Goal: Task Accomplishment & Management: Manage account settings

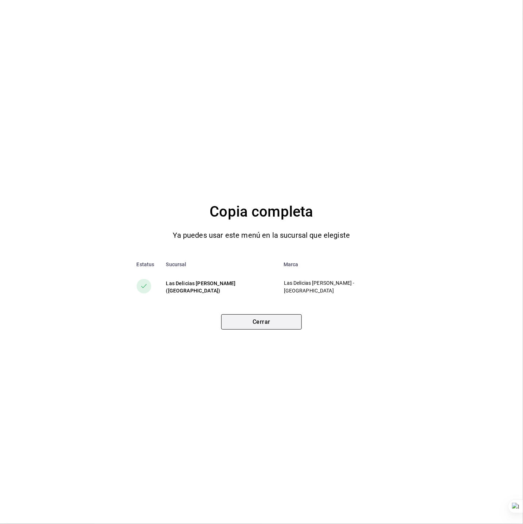
click at [262, 315] on button "Cerrar" at bounding box center [261, 321] width 81 height 15
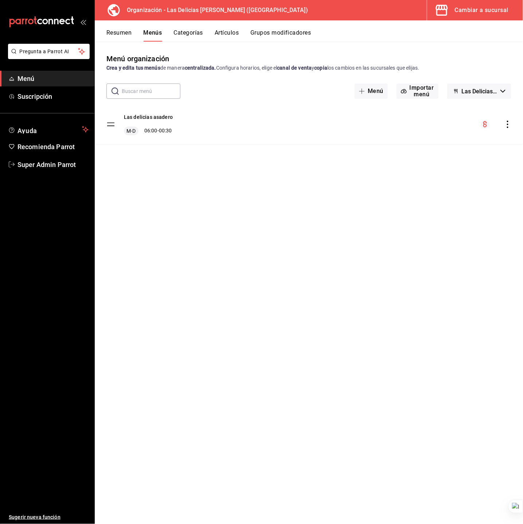
click at [48, 172] on ul "Sugerir nueva función" at bounding box center [47, 348] width 94 height 352
click at [53, 167] on span "Super Admin Parrot" at bounding box center [52, 165] width 71 height 10
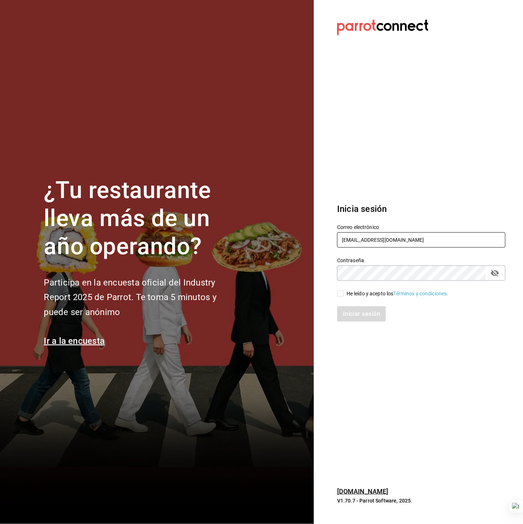
click at [371, 238] on input "[EMAIL_ADDRESS][DOMAIN_NAME]" at bounding box center [421, 239] width 168 height 15
type input "[EMAIL_ADDRESS][DOMAIN_NAME]"
click at [357, 292] on div "He leído y acepto los Términos y condiciones." at bounding box center [398, 294] width 102 height 8
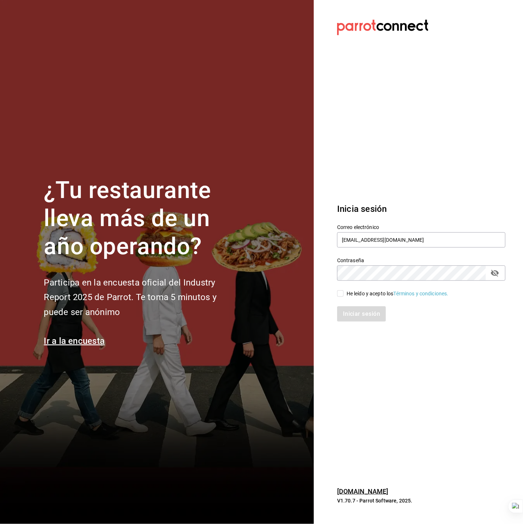
click at [344, 292] on input "He leído y acepto los Términos y condiciones." at bounding box center [340, 293] width 7 height 7
checkbox input "true"
click at [351, 312] on button "Iniciar sesión" at bounding box center [362, 313] width 50 height 15
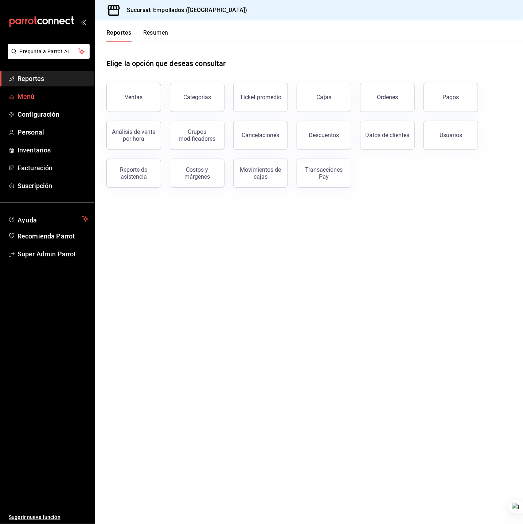
click at [55, 98] on span "Menú" at bounding box center [52, 96] width 71 height 10
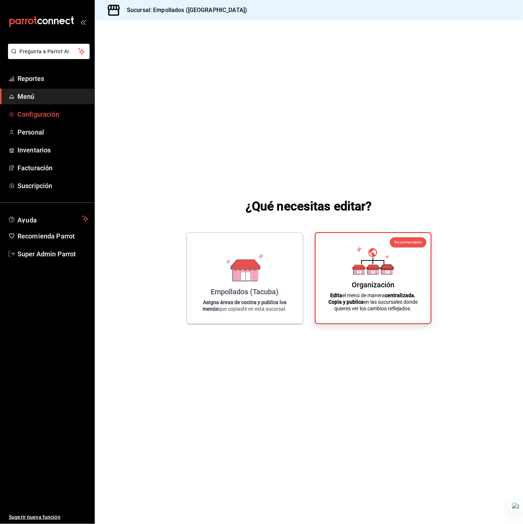
click at [50, 114] on span "Configuración" at bounding box center [52, 114] width 71 height 10
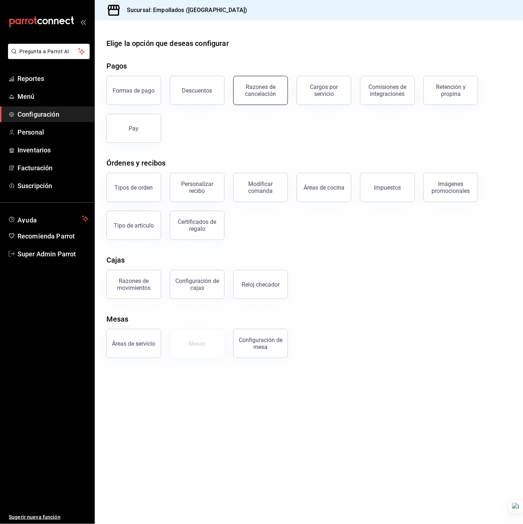
click at [249, 86] on div "Razones de cancelación" at bounding box center [260, 90] width 45 height 14
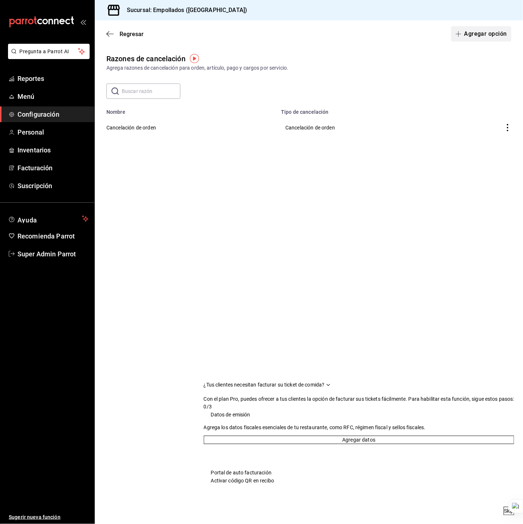
click at [468, 37] on button "Agregar opción" at bounding box center [481, 33] width 60 height 15
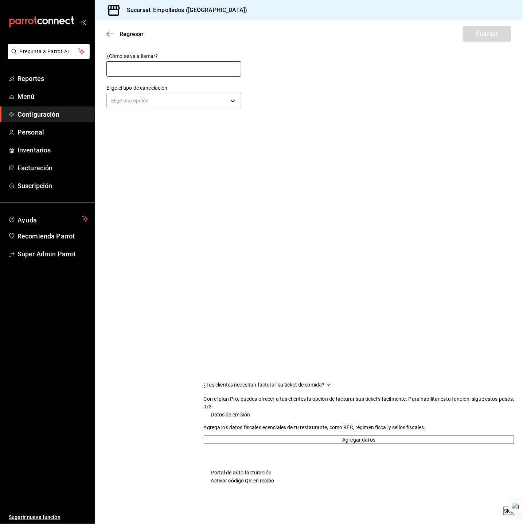
click at [127, 68] on input "text" at bounding box center [173, 68] width 135 height 15
drag, startPoint x: 167, startPoint y: 69, endPoint x: 168, endPoint y: 73, distance: 4.2
click at [167, 69] on input "text" at bounding box center [173, 68] width 135 height 15
type input "Cancelación de artículo"
click at [170, 98] on body "Pregunta a Parrot AI Reportes Menú Configuración Personal Inventarios Facturaci…" at bounding box center [261, 262] width 523 height 524
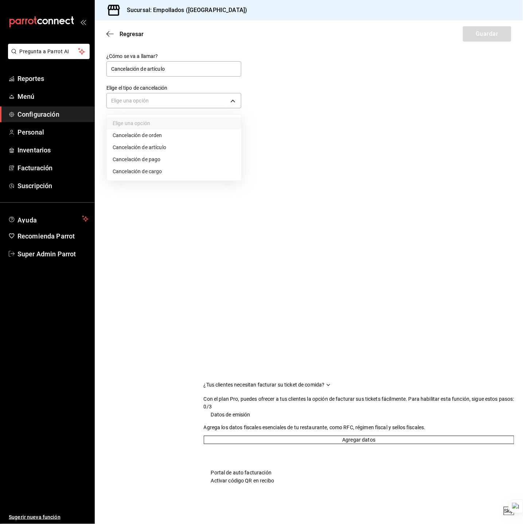
click at [169, 146] on li "Cancelación de artículo" at bounding box center [174, 147] width 134 height 12
type input "ORDER_ITEM"
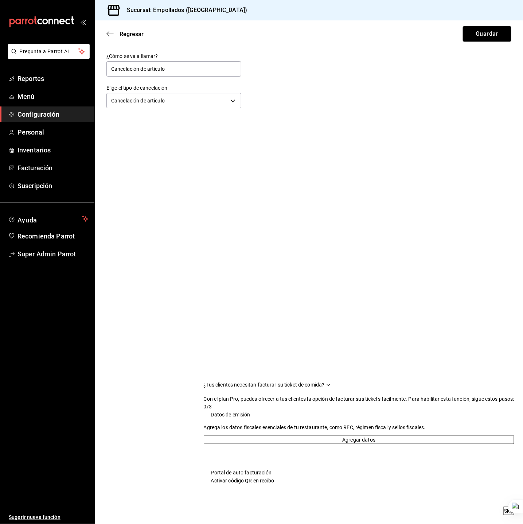
click at [311, 97] on div "¿Cómo se va a llamar? Cancelación de artículo Elige el tipo de cancelación Canc…" at bounding box center [309, 81] width 428 height 57
click at [472, 39] on button "Guardar" at bounding box center [487, 33] width 48 height 15
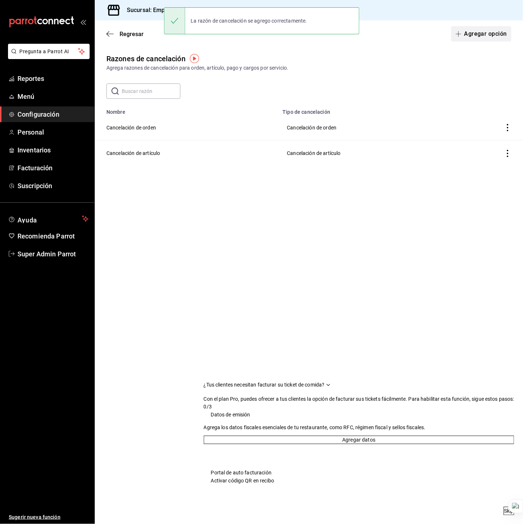
click at [474, 37] on button "Agregar opción" at bounding box center [481, 33] width 60 height 15
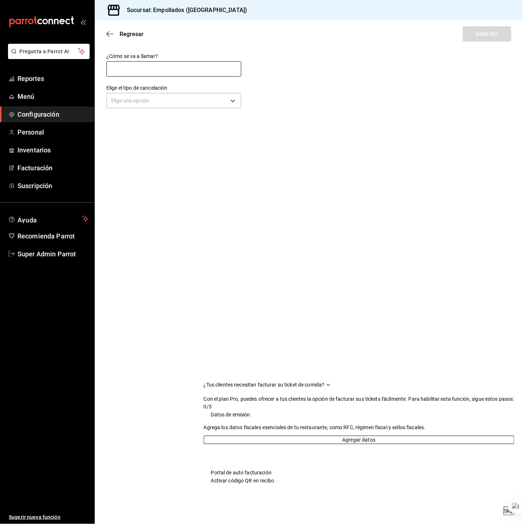
click at [223, 73] on input "text" at bounding box center [173, 68] width 135 height 15
type input "Cancelación de pago"
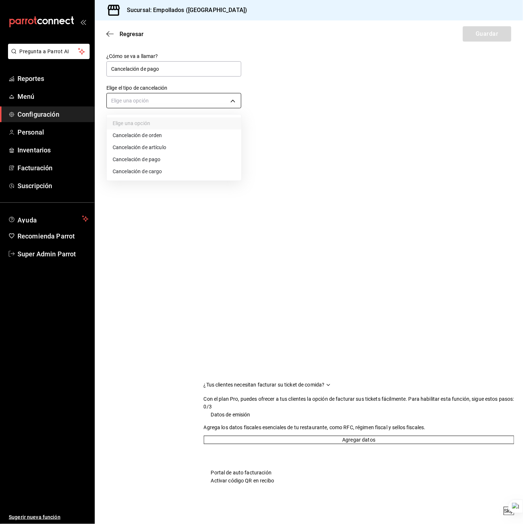
click at [203, 98] on body "Pregunta a Parrot AI Reportes Menú Configuración Personal Inventarios Facturaci…" at bounding box center [261, 262] width 523 height 524
click at [193, 156] on li "Cancelación de pago" at bounding box center [174, 159] width 134 height 12
type input "ORDER_PAYMENT"
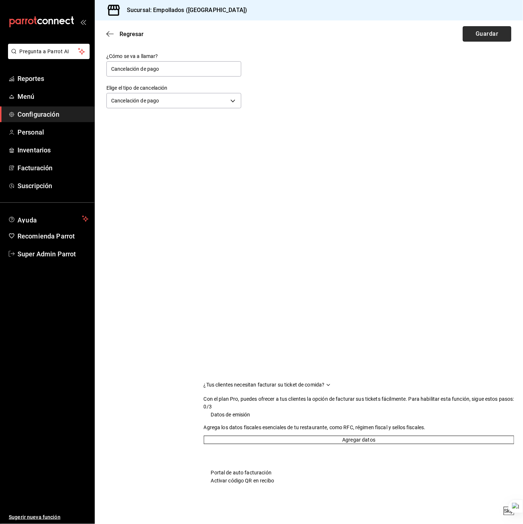
click at [472, 32] on button "Guardar" at bounding box center [487, 33] width 48 height 15
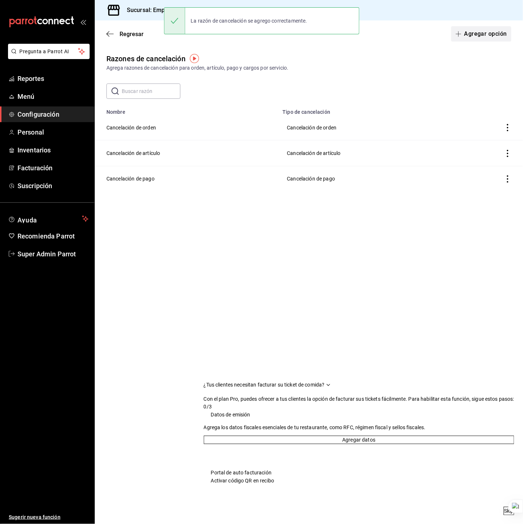
click at [461, 38] on button "Agregar opción" at bounding box center [481, 33] width 60 height 15
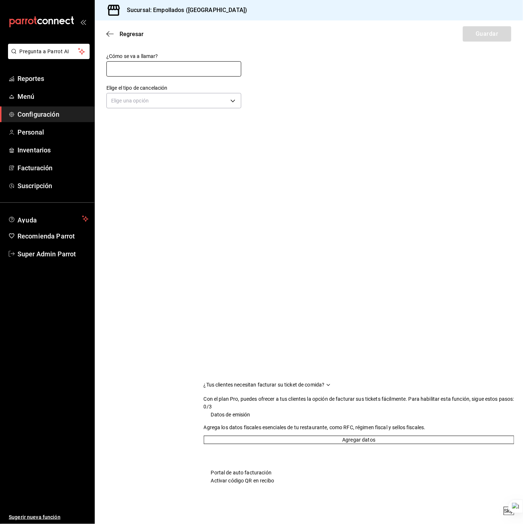
click at [189, 70] on input "text" at bounding box center [173, 68] width 135 height 15
type input "Cancelación de cargo"
click at [173, 81] on div "¿Cómo se va a llamar? Cancelación de cargo Elige el tipo de cancelación Elige u…" at bounding box center [173, 81] width 135 height 57
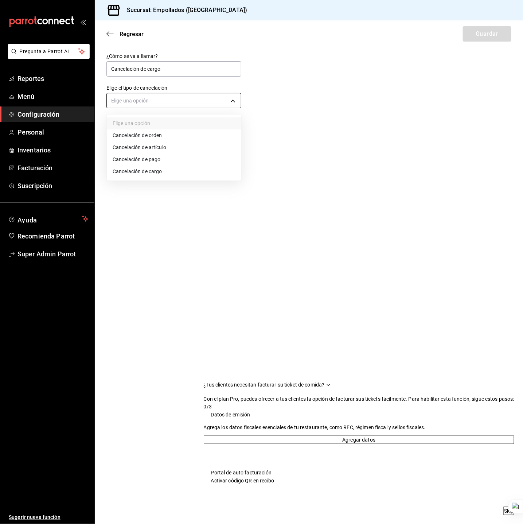
click at [176, 102] on body "Pregunta a Parrot AI Reportes Menú Configuración Personal Inventarios Facturaci…" at bounding box center [261, 262] width 523 height 524
click at [178, 168] on li "Cancelación de cargo" at bounding box center [174, 171] width 134 height 12
type input "SERVICE_CHARGE"
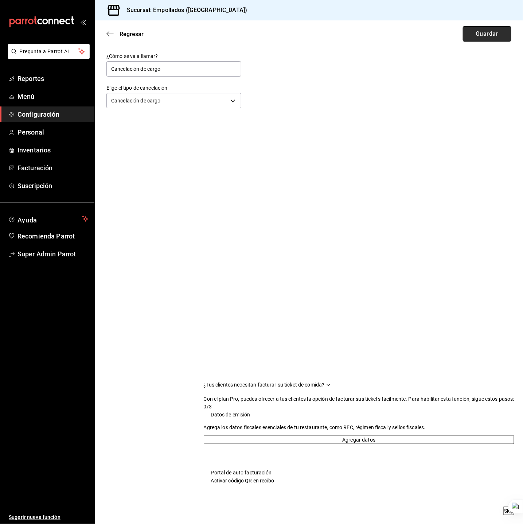
click at [470, 38] on button "Guardar" at bounding box center [487, 33] width 48 height 15
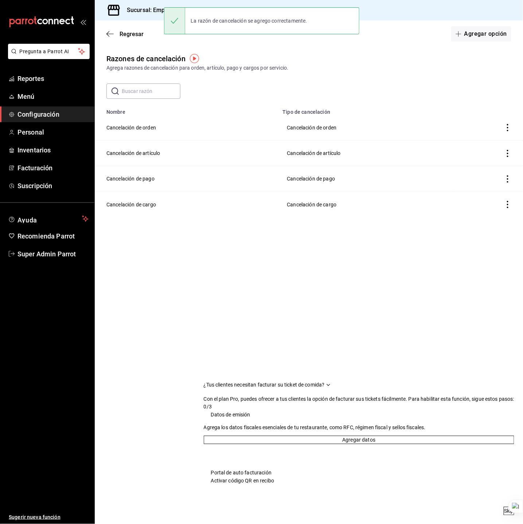
click at [118, 30] on div "Regresar Agregar opción" at bounding box center [309, 33] width 428 height 27
click at [136, 37] on span "Regresar" at bounding box center [132, 34] width 24 height 7
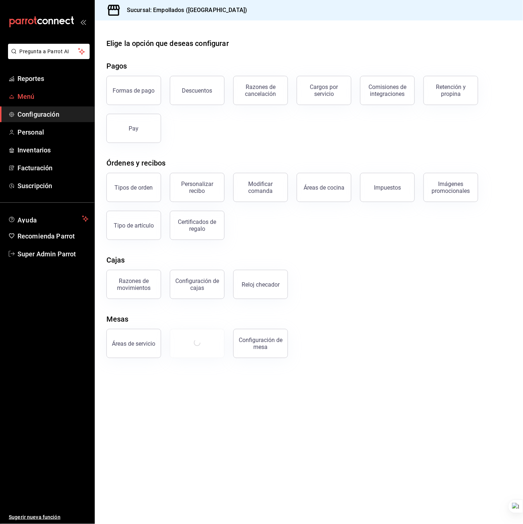
click at [46, 94] on span "Menú" at bounding box center [52, 96] width 71 height 10
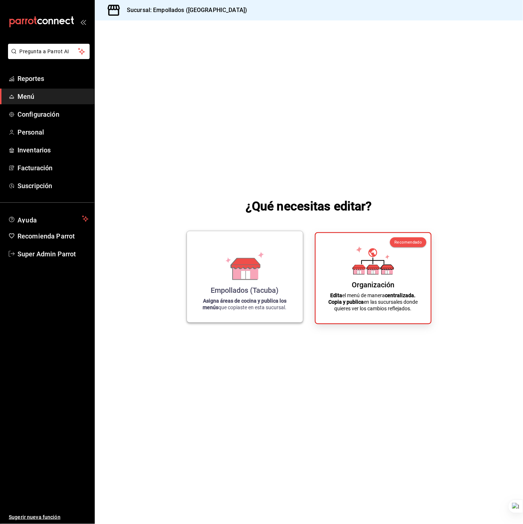
click at [219, 254] on div "Empollados (Tacuba) Asigna áreas de cocina y publica los menús que copiaste en …" at bounding box center [245, 276] width 98 height 79
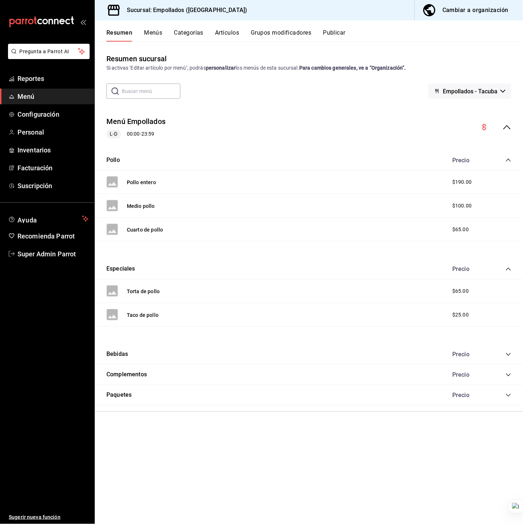
click at [197, 36] on button "Categorías" at bounding box center [189, 35] width 30 height 12
